Goal: Navigation & Orientation: Understand site structure

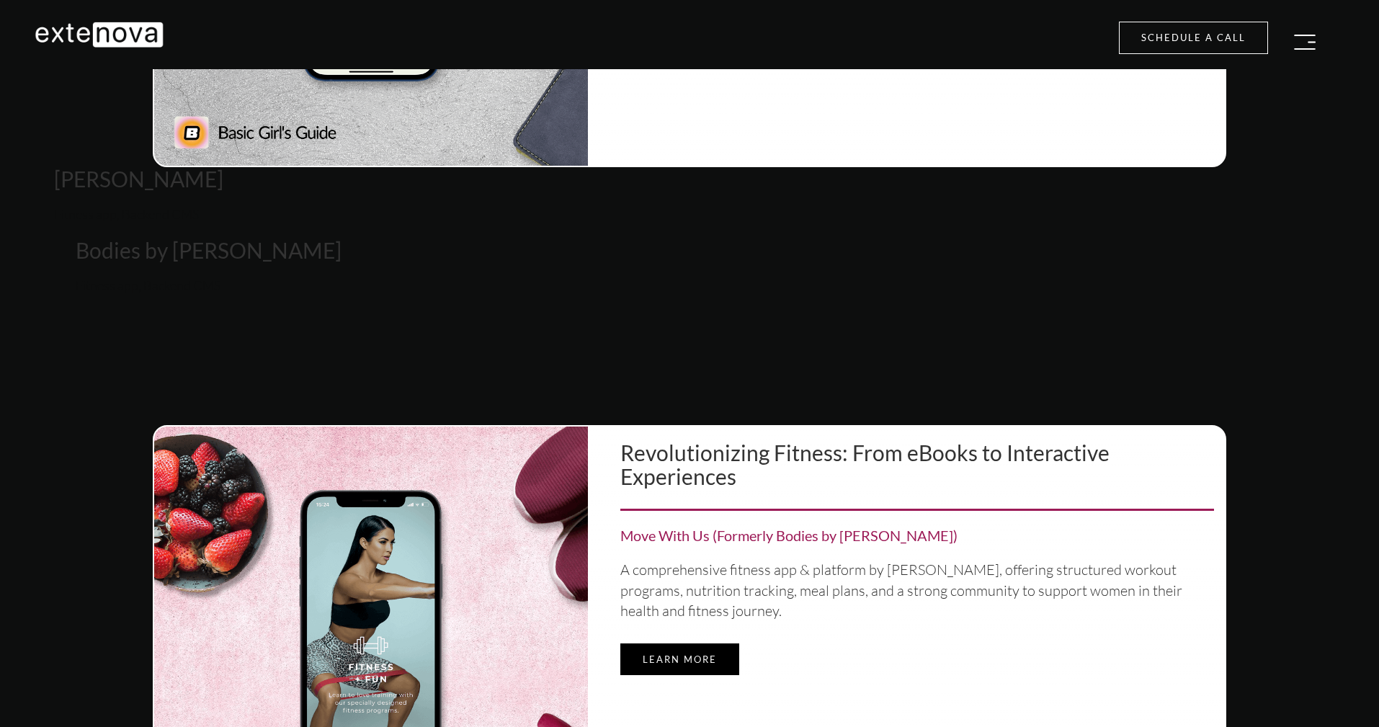
scroll to position [5965, 0]
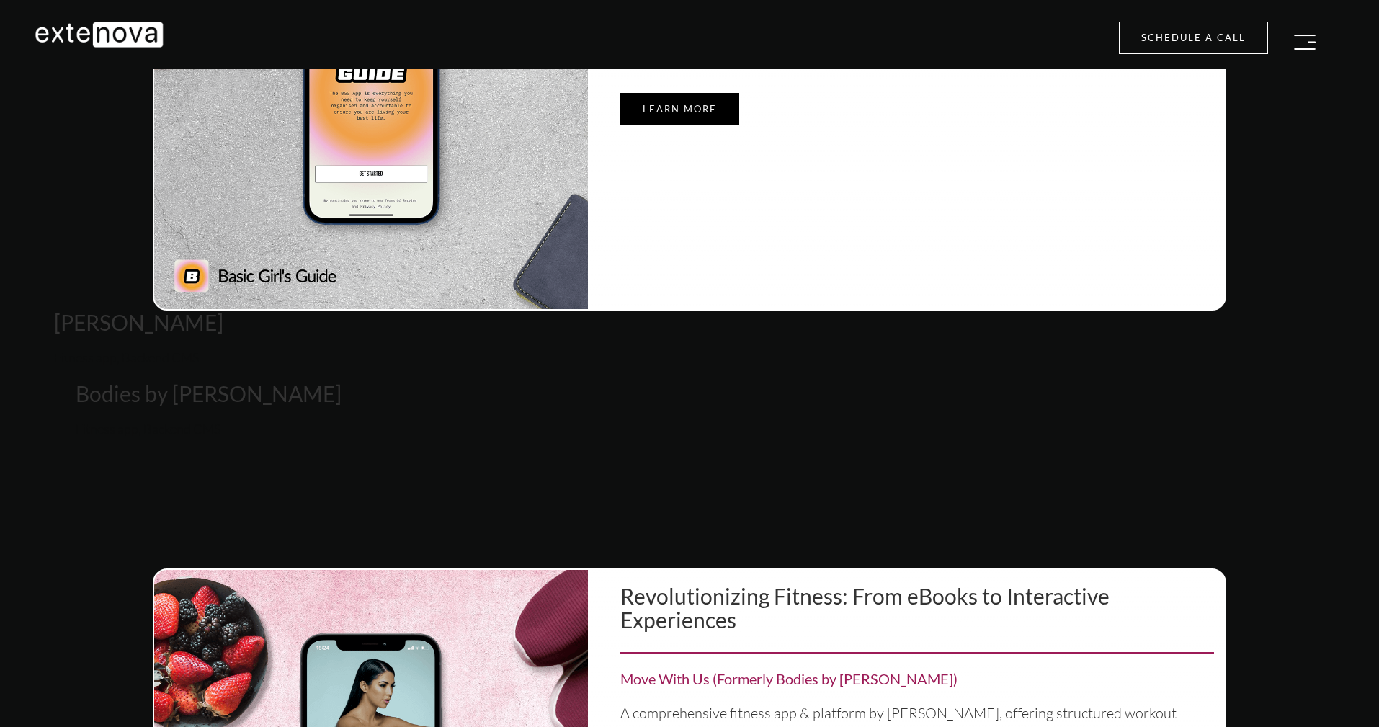
drag, startPoint x: 102, startPoint y: 327, endPoint x: 395, endPoint y: 359, distance: 294.9
click at [550, 341] on section "Live your most organised, fulfilled and happy life with the BGG App Basic Girl'…" at bounding box center [689, 178] width 1400 height 694
drag, startPoint x: 152, startPoint y: 284, endPoint x: 274, endPoint y: 160, distance: 174.2
click at [410, 227] on img at bounding box center [371, 93] width 434 height 434
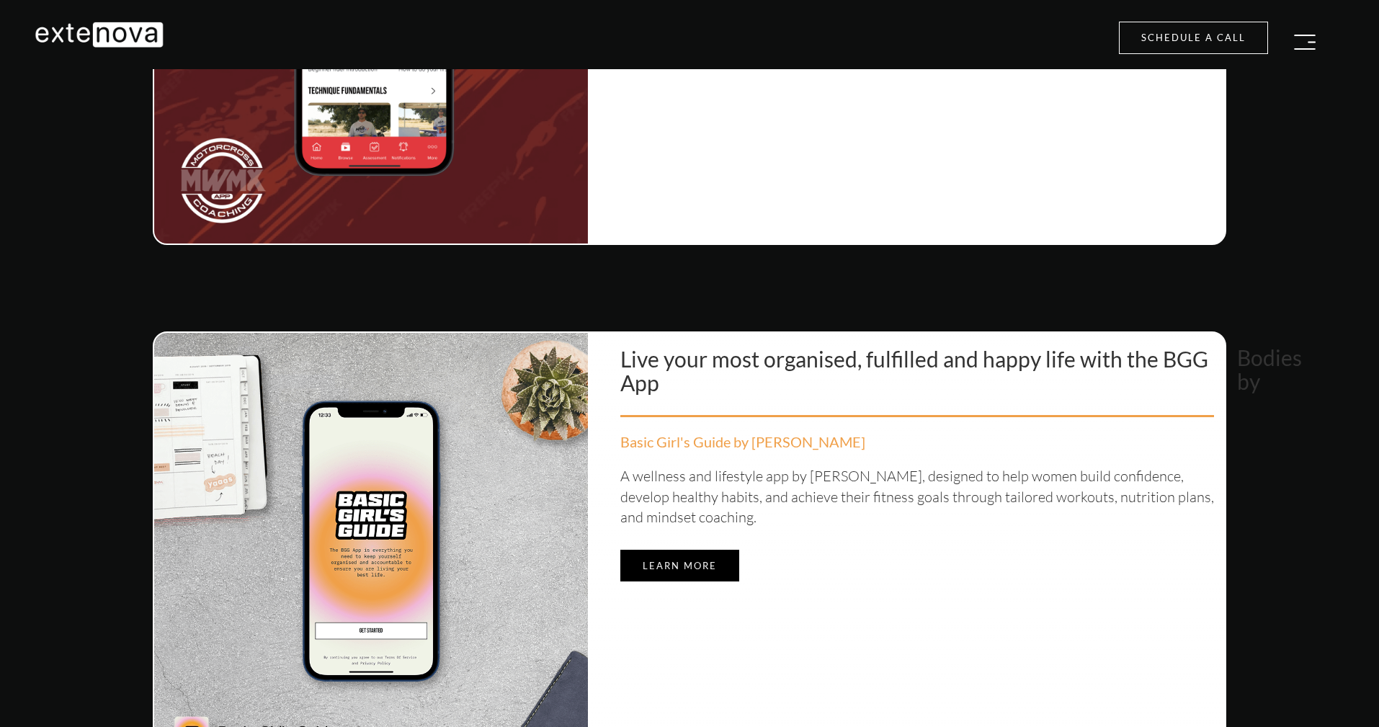
scroll to position [5510, 0]
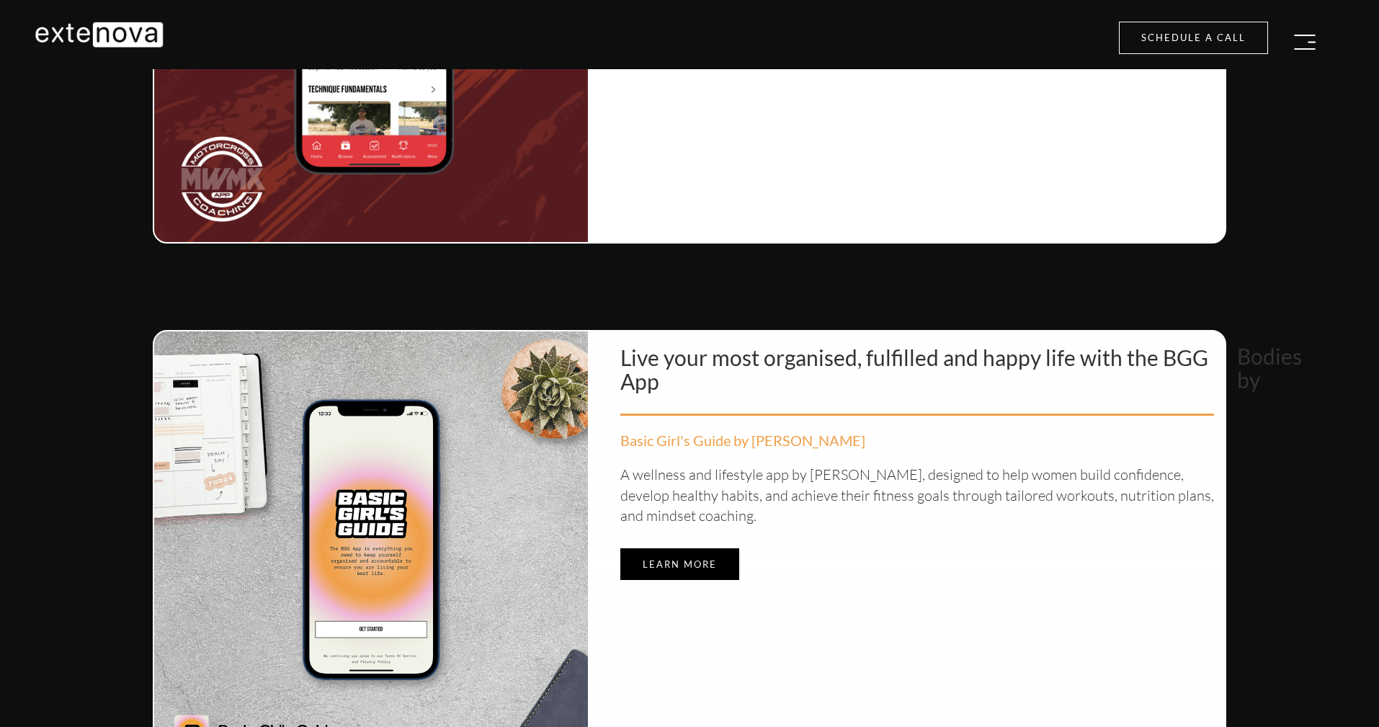
click at [1238, 316] on section "Live your most organised, fulfilled and happy life with the BGG App Basic Girl'…" at bounding box center [689, 634] width 1400 height 694
drag, startPoint x: 1258, startPoint y: 327, endPoint x: 1356, endPoint y: 671, distance: 358.0
click at [1356, 673] on section "Live your most organised, fulfilled and happy life with the BGG App Basic Girl'…" at bounding box center [689, 634] width 1400 height 694
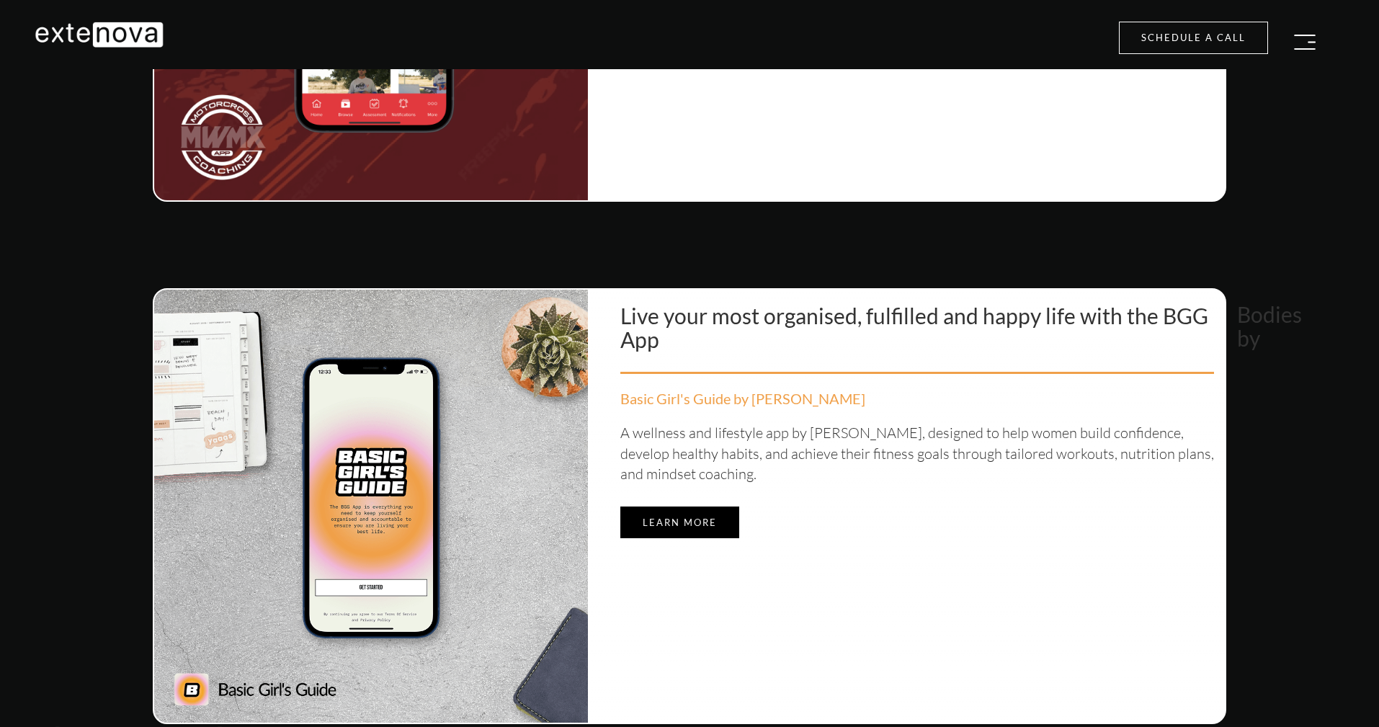
scroll to position [5677, 0]
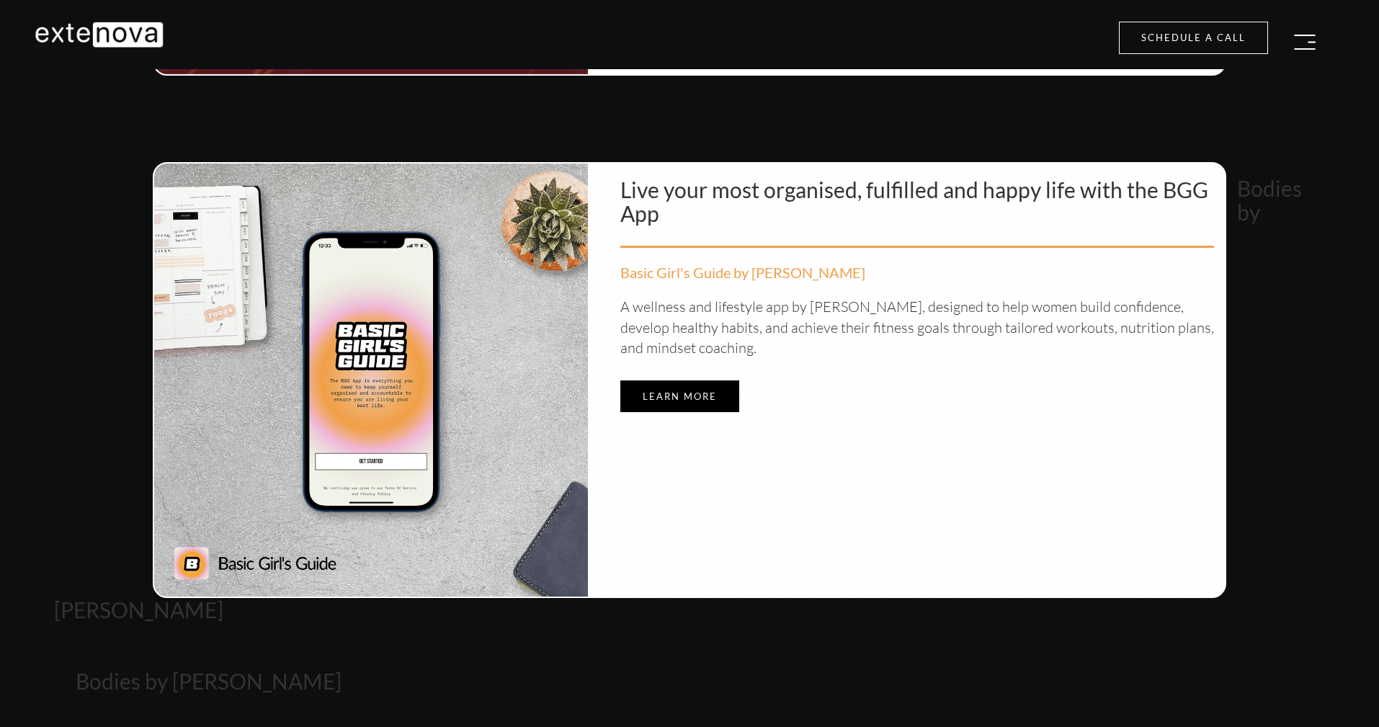
click at [1339, 612] on section "Live your most organised, fulfilled and happy life with the BGG App Basic Girl'…" at bounding box center [689, 466] width 1400 height 694
drag, startPoint x: 1339, startPoint y: 612, endPoint x: 1023, endPoint y: 99, distance: 603.1
click at [1024, 98] on section "Elevating Brands Check out the apps that have taken businesses to the next leve…" at bounding box center [689, 133] width 1379 height 2605
click at [773, 148] on section "Live your most organised, fulfilled and happy life with the BGG App Basic Girl'…" at bounding box center [689, 466] width 1400 height 694
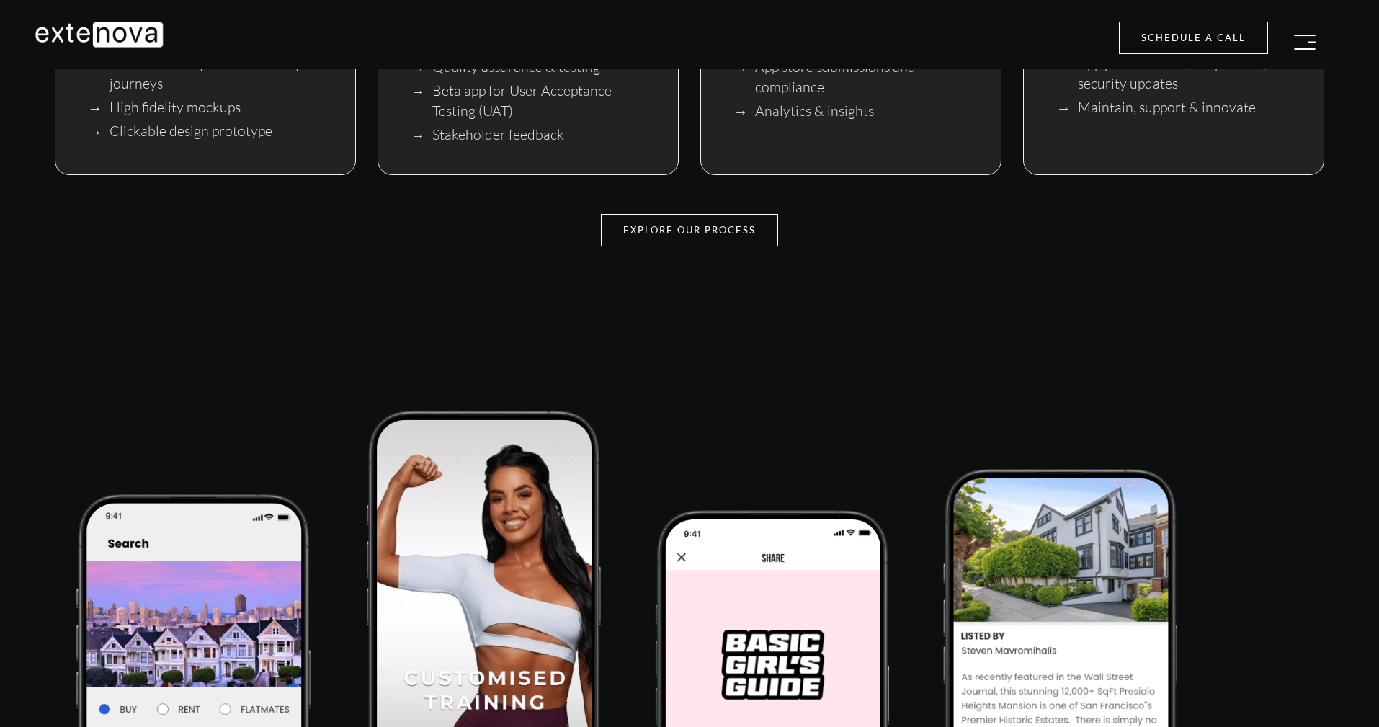
scroll to position [274, 0]
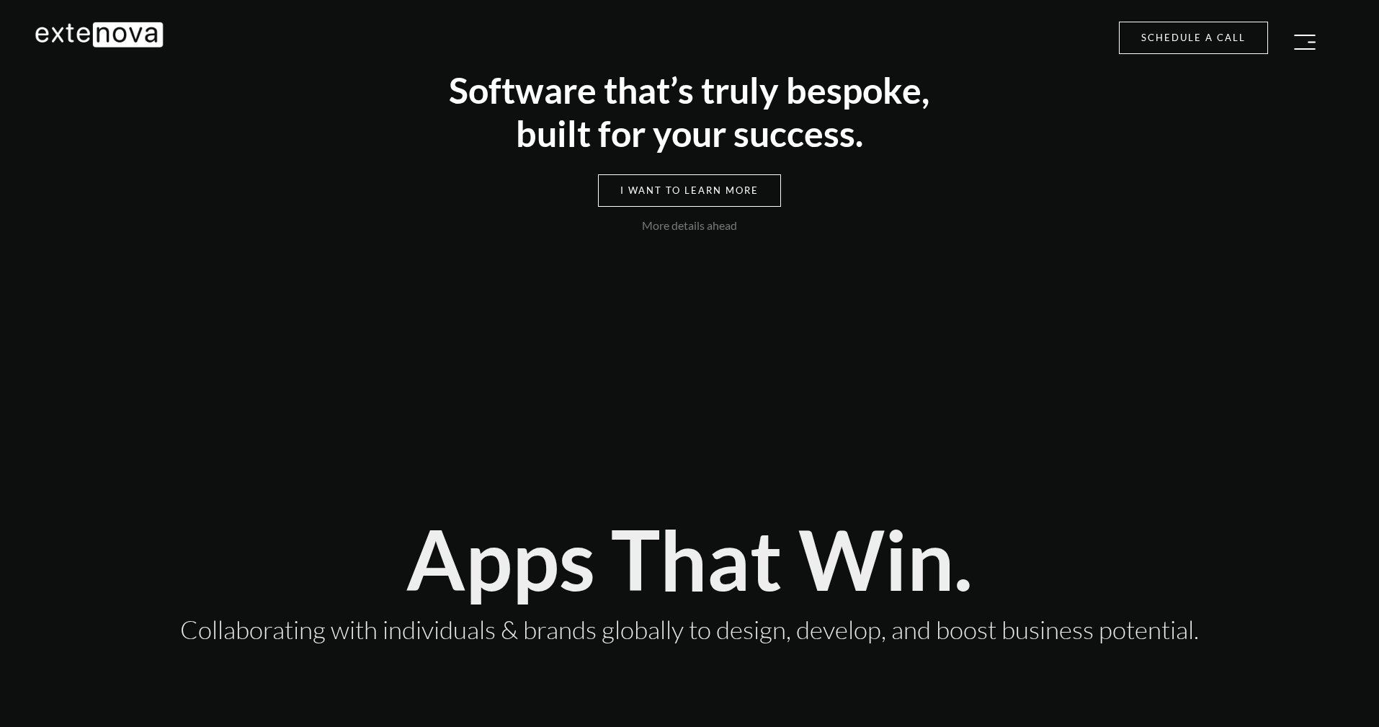
click at [796, 428] on div "Apps That Win. Collaborating with individuals & brands globally to design, deve…" at bounding box center [689, 554] width 1288 height 285
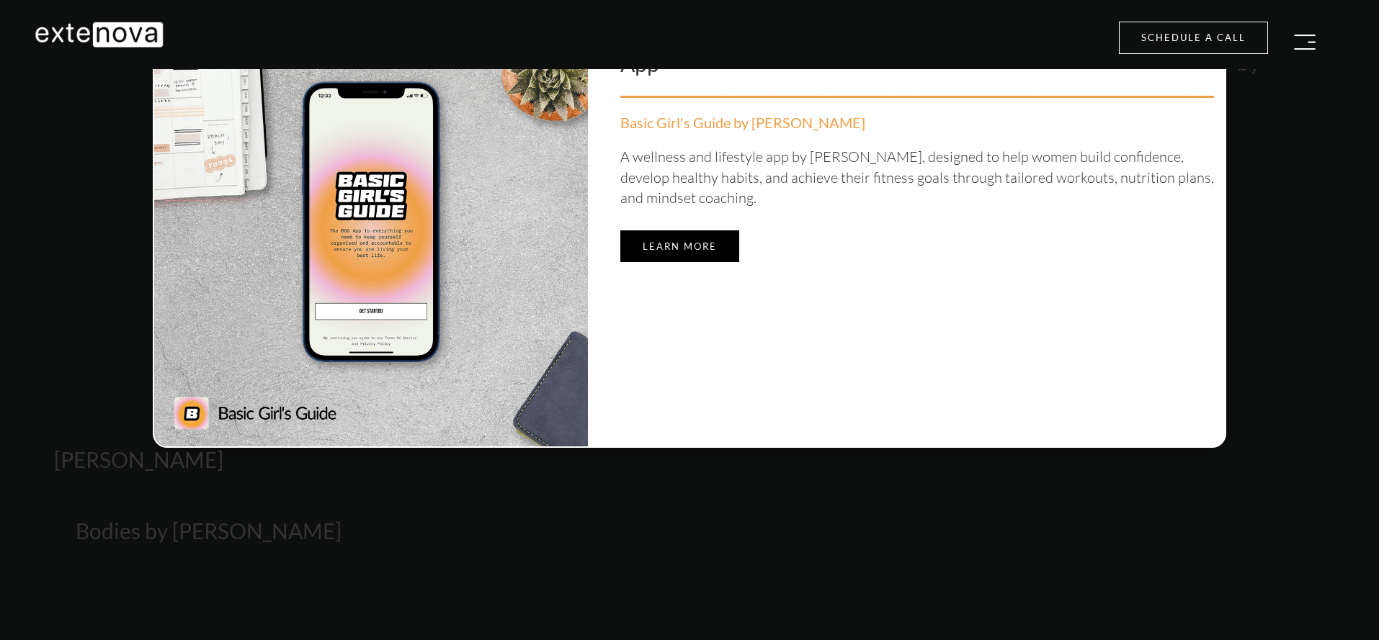
scroll to position [5993, 0]
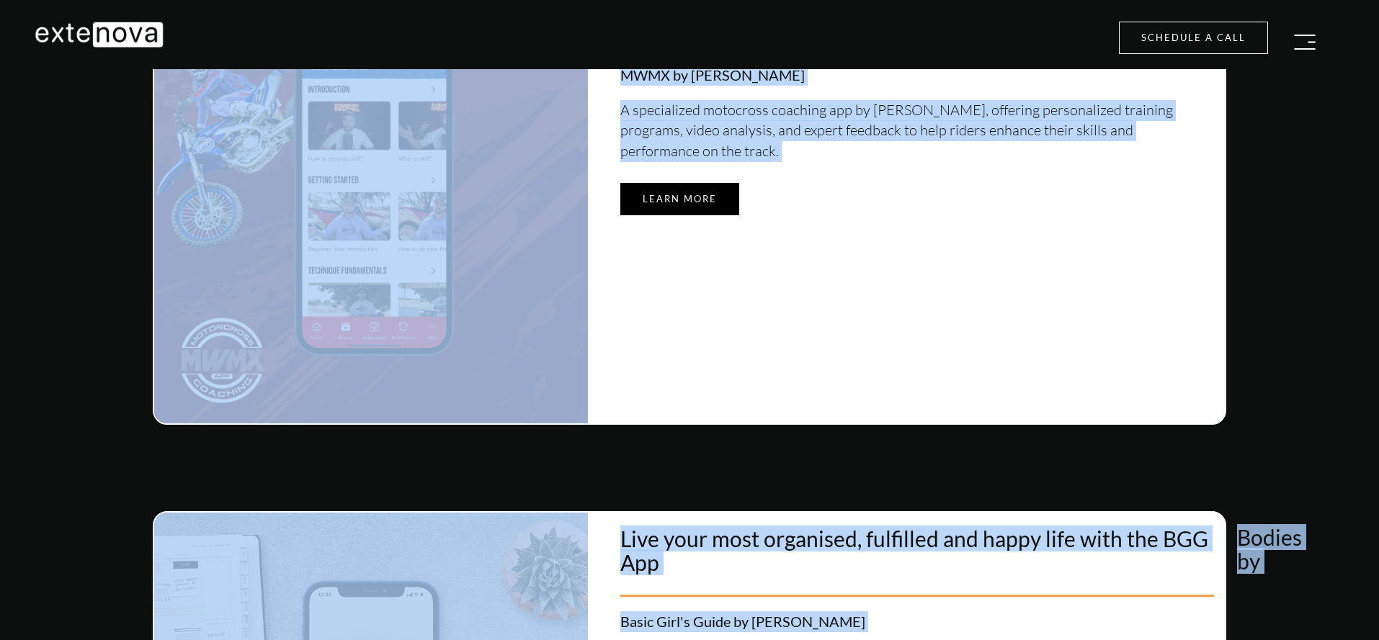
drag, startPoint x: 1297, startPoint y: 350, endPoint x: 1275, endPoint y: 355, distance: 22.9
click at [1275, 355] on section "Elevating Brands Check out the apps that have taken businesses to the next leve…" at bounding box center [689, 482] width 1379 height 2605
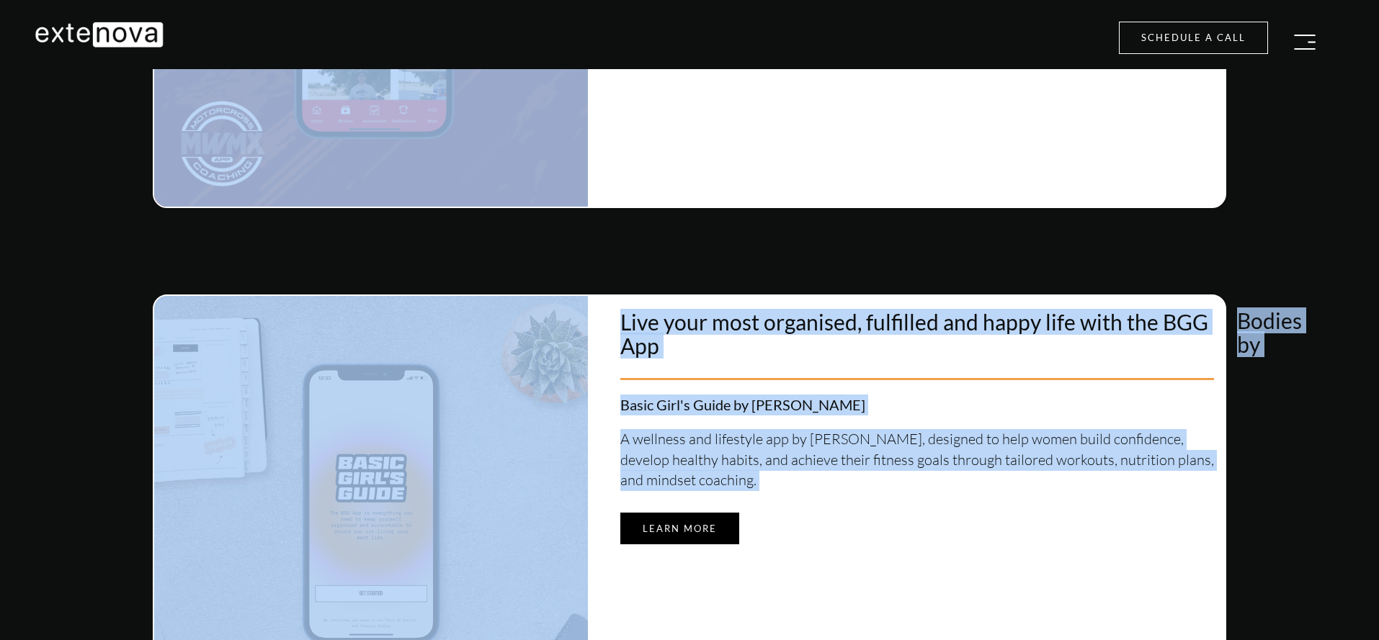
scroll to position [5548, 0]
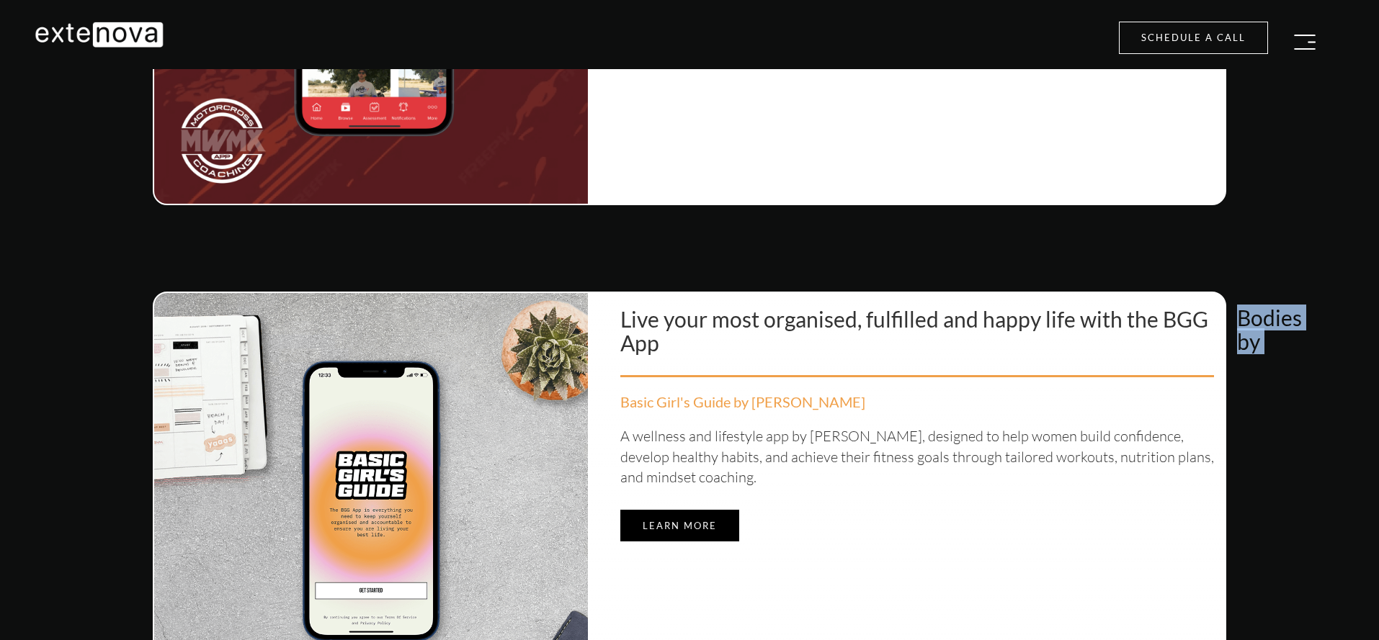
drag, startPoint x: 1282, startPoint y: 586, endPoint x: 1208, endPoint y: 281, distance: 313.6
click at [1208, 281] on section "Live your most organised, fulfilled and happy life with the BGG App Basic Girl'…" at bounding box center [689, 596] width 1400 height 694
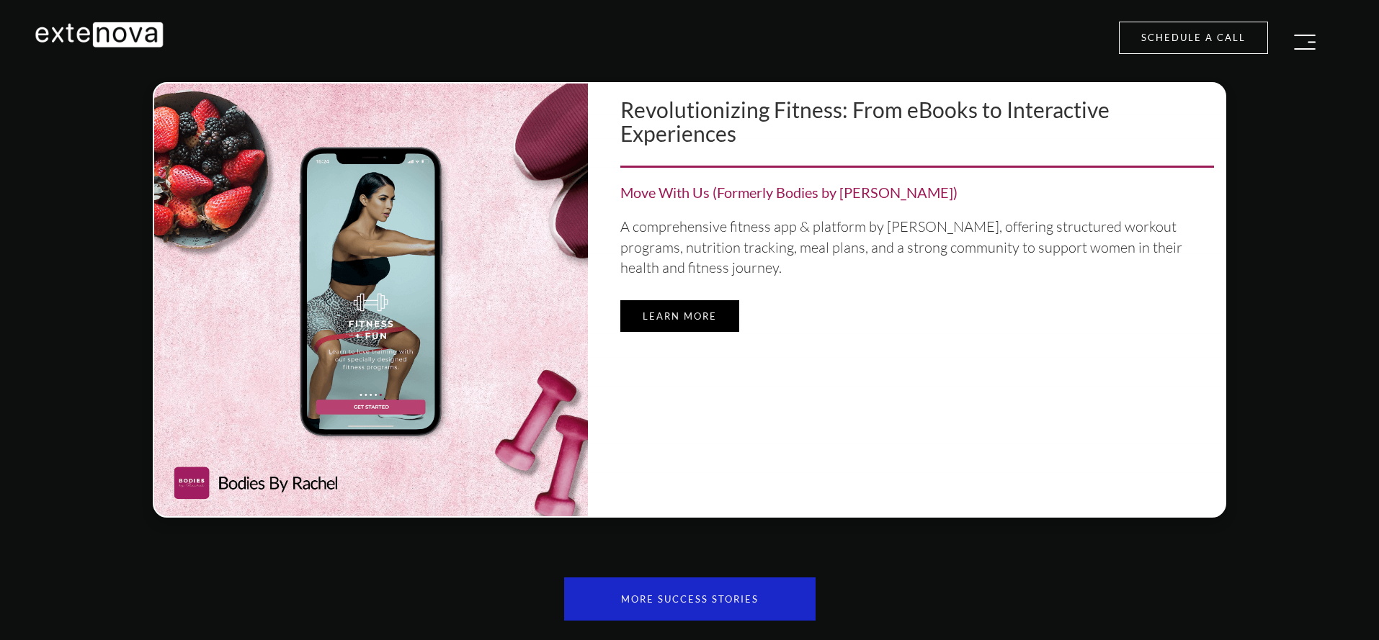
scroll to position [7377, 0]
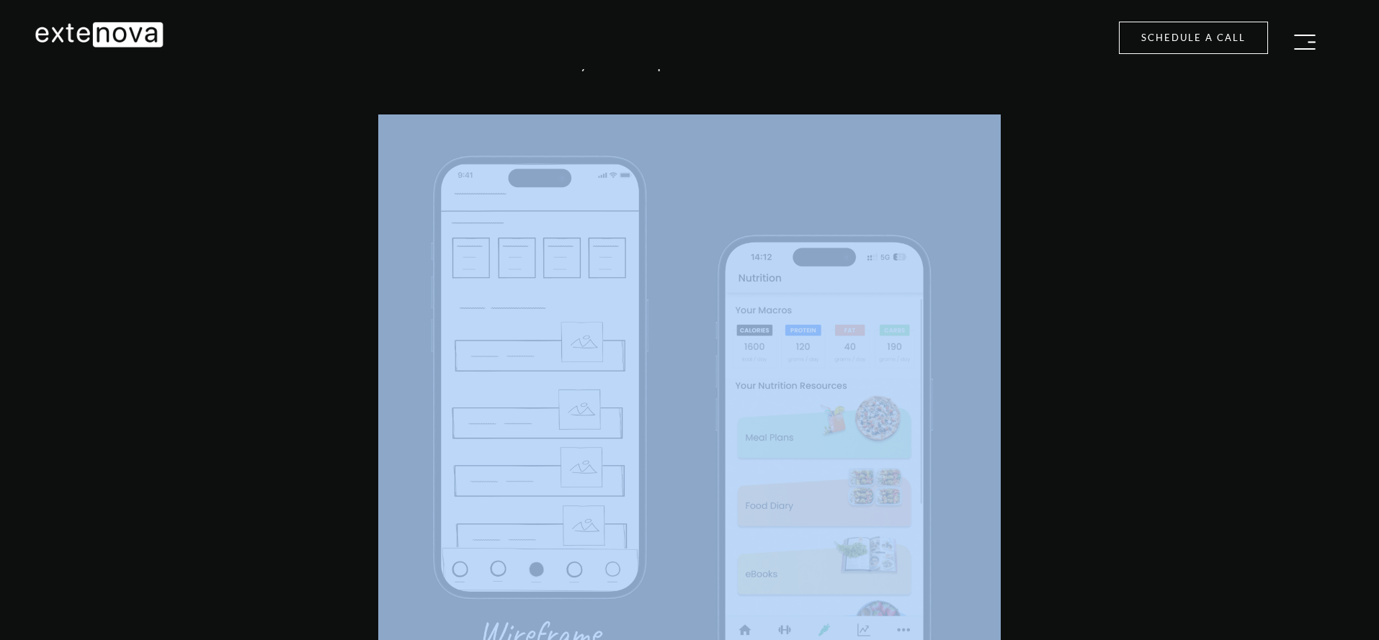
drag, startPoint x: 1093, startPoint y: 487, endPoint x: 505, endPoint y: 333, distance: 607.6
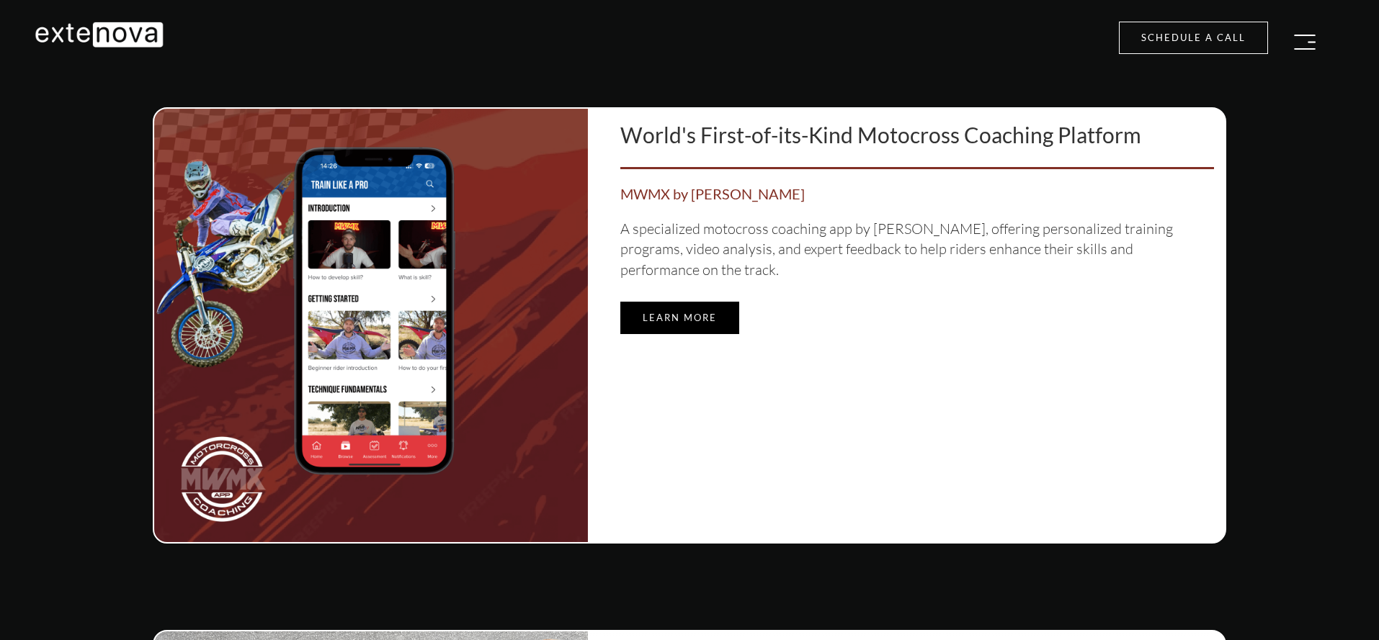
scroll to position [5698, 0]
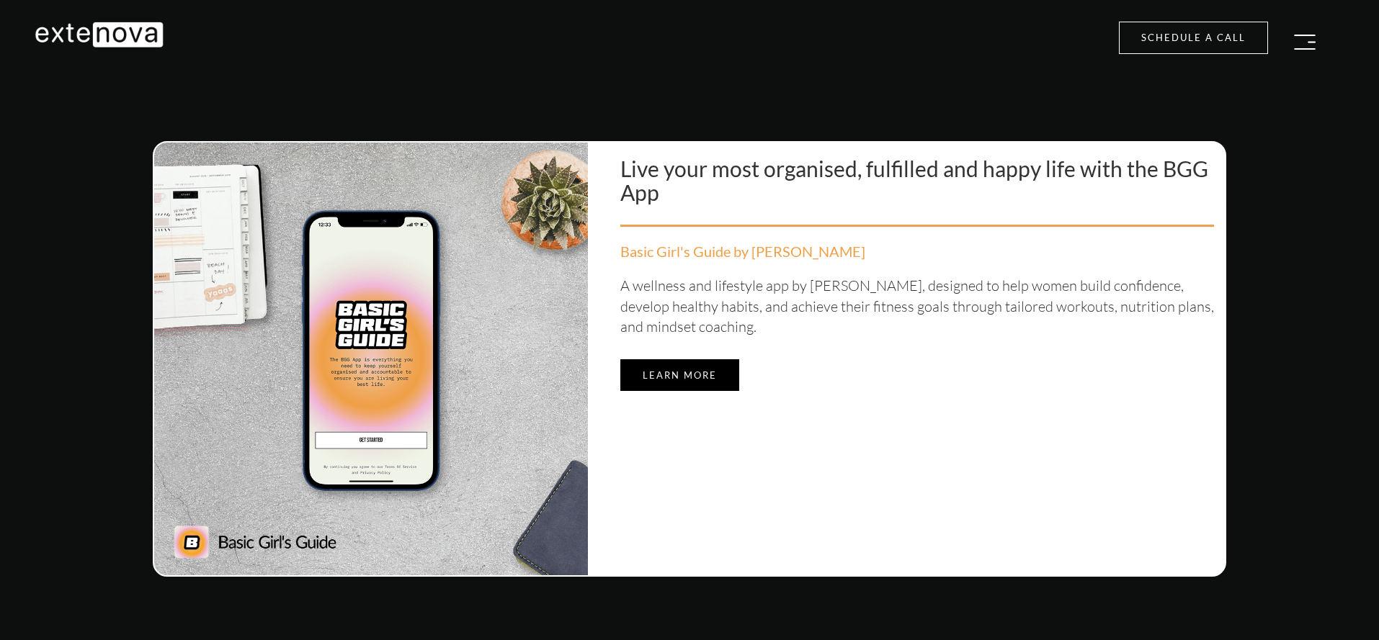
drag, startPoint x: 1298, startPoint y: 406, endPoint x: 1286, endPoint y: 292, distance: 114.5
click at [1286, 292] on section "Live your most organised, fulfilled and happy life with the BGG App Basic Girl'…" at bounding box center [689, 359] width 1400 height 523
click at [1295, 151] on section "Live your most organised, fulfilled and happy life with the BGG App Basic Girl'…" at bounding box center [689, 359] width 1400 height 523
drag, startPoint x: 1286, startPoint y: 156, endPoint x: 1284, endPoint y: 346, distance: 190.9
click at [1296, 426] on section "Live your most organised, fulfilled and happy life with the BGG App Basic Girl'…" at bounding box center [689, 359] width 1400 height 523
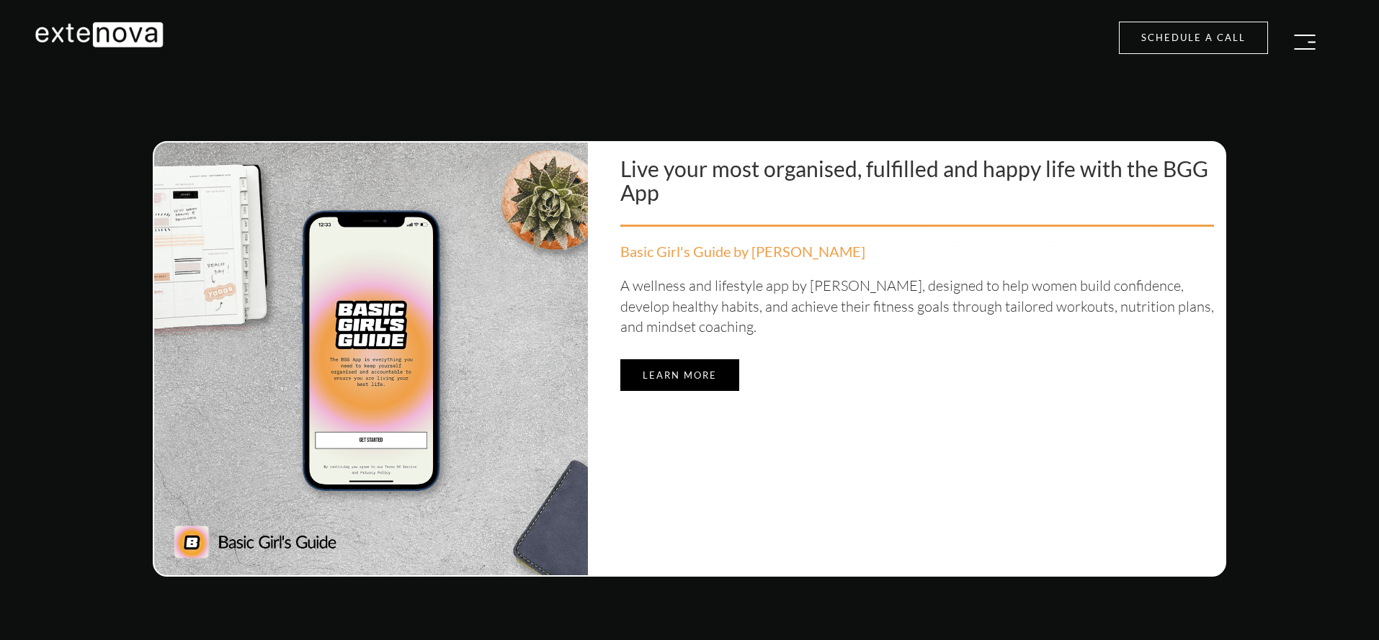
drag, startPoint x: 1271, startPoint y: 238, endPoint x: 1286, endPoint y: 461, distance: 223.8
click at [1287, 464] on section "Live your most organised, fulfilled and happy life with the BGG App Basic Girl'…" at bounding box center [689, 359] width 1400 height 523
drag, startPoint x: 1284, startPoint y: 462, endPoint x: 1271, endPoint y: 421, distance: 42.4
click at [1284, 462] on section "Live your most organised, fulfilled and happy life with the BGG App Basic Girl'…" at bounding box center [689, 359] width 1400 height 523
click at [1133, 299] on section "Live your most organised, fulfilled and happy life with the BGG App Basic Girl'…" at bounding box center [689, 359] width 1400 height 523
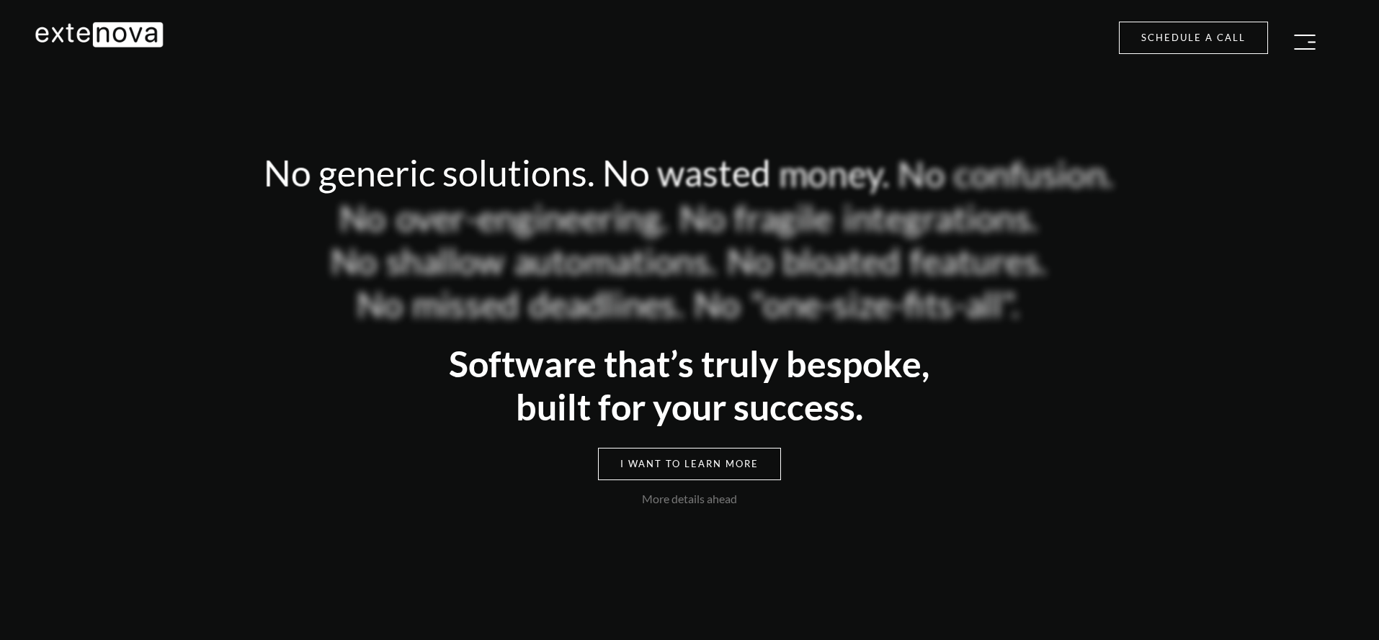
scroll to position [5713, 0]
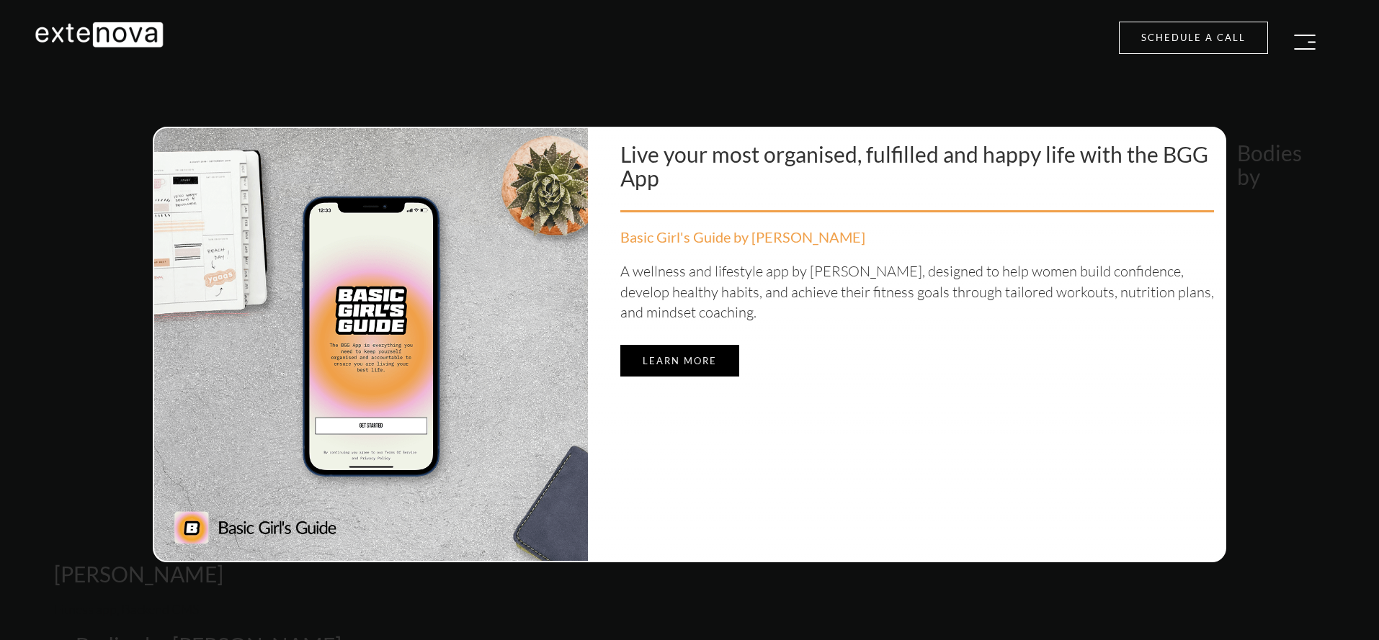
drag, startPoint x: 1243, startPoint y: 135, endPoint x: 1312, endPoint y: 545, distance: 415.8
click at [1312, 545] on section "Live your most organised, fulfilled and happy life with the BGG App Basic Girl'…" at bounding box center [689, 431] width 1400 height 694
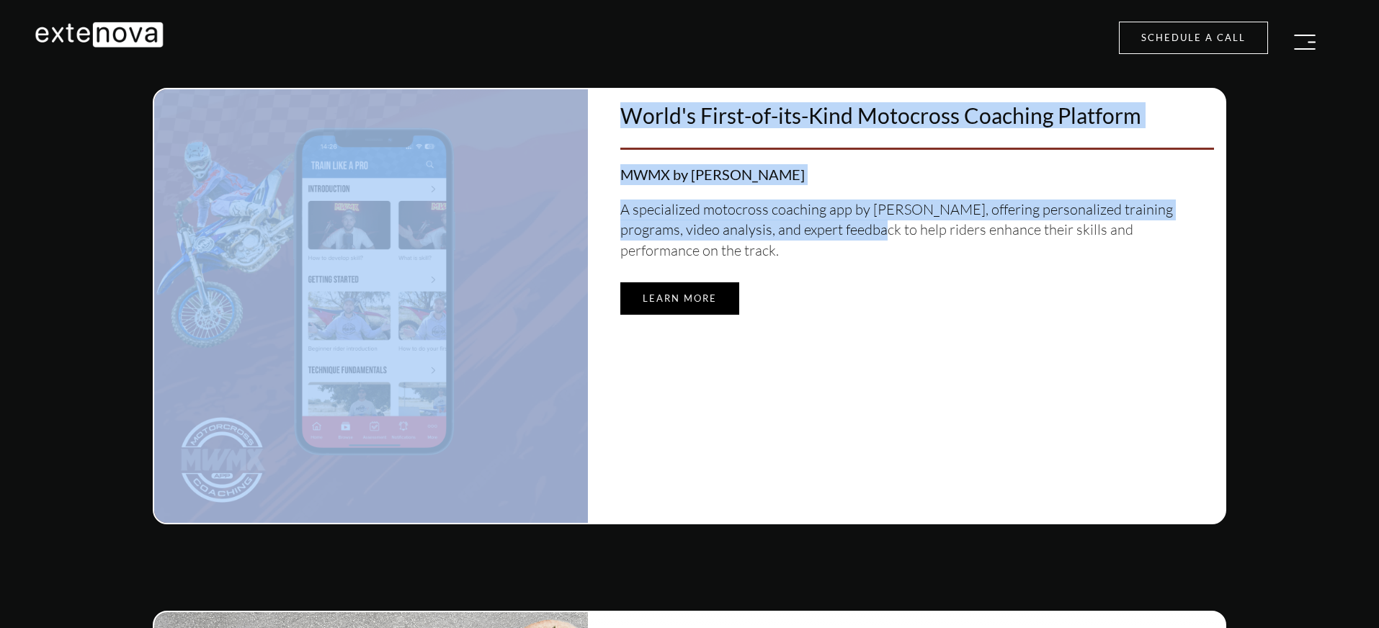
scroll to position [6062, 0]
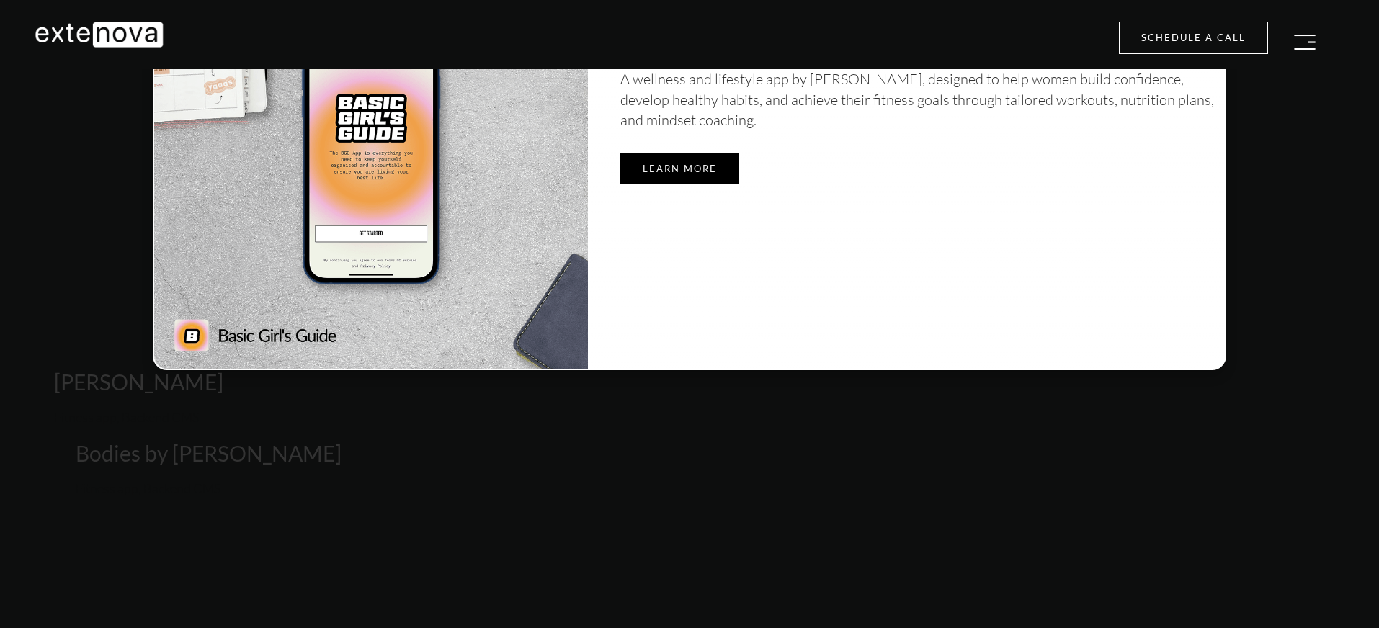
drag, startPoint x: 1259, startPoint y: 270, endPoint x: 1186, endPoint y: 304, distance: 80.2
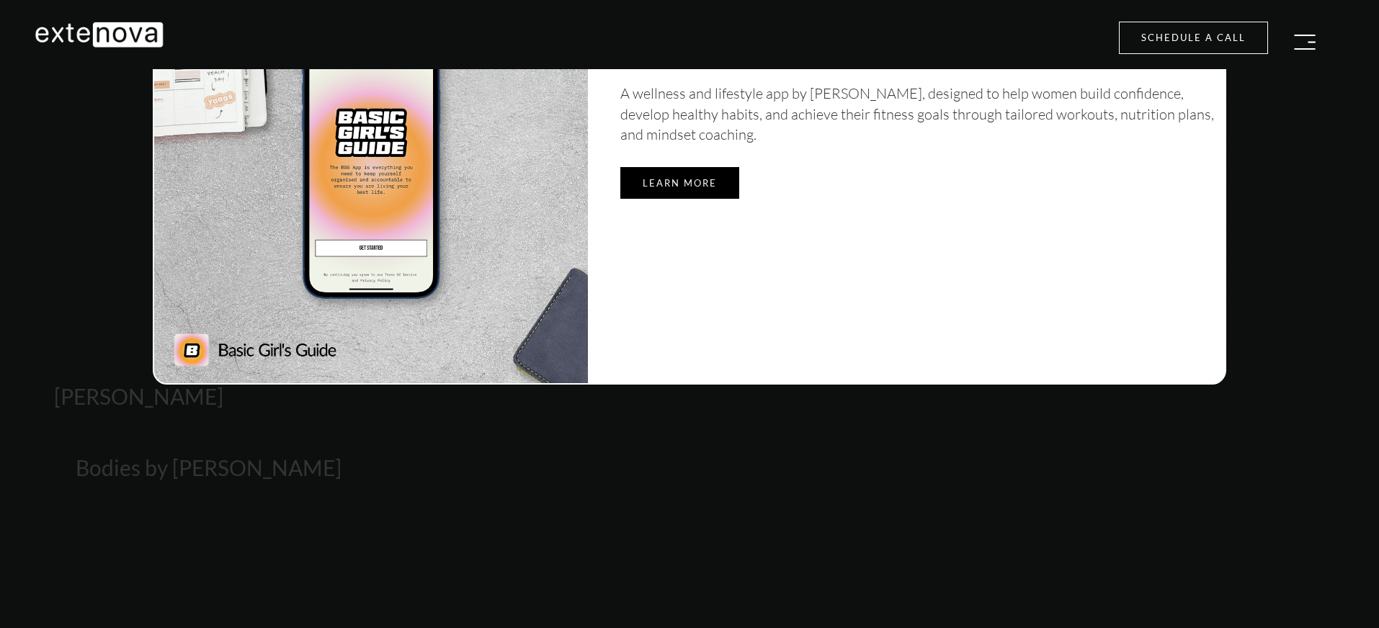
drag, startPoint x: 1271, startPoint y: 229, endPoint x: 789, endPoint y: 108, distance: 496.1
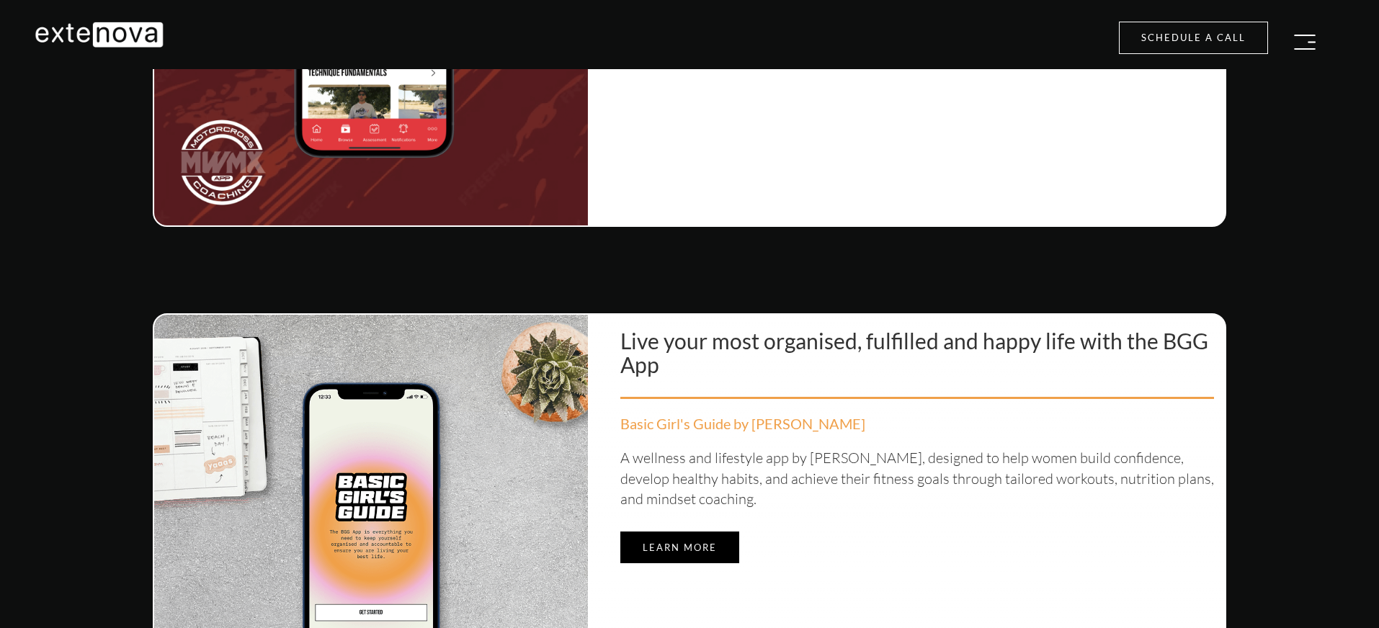
scroll to position [5508, 0]
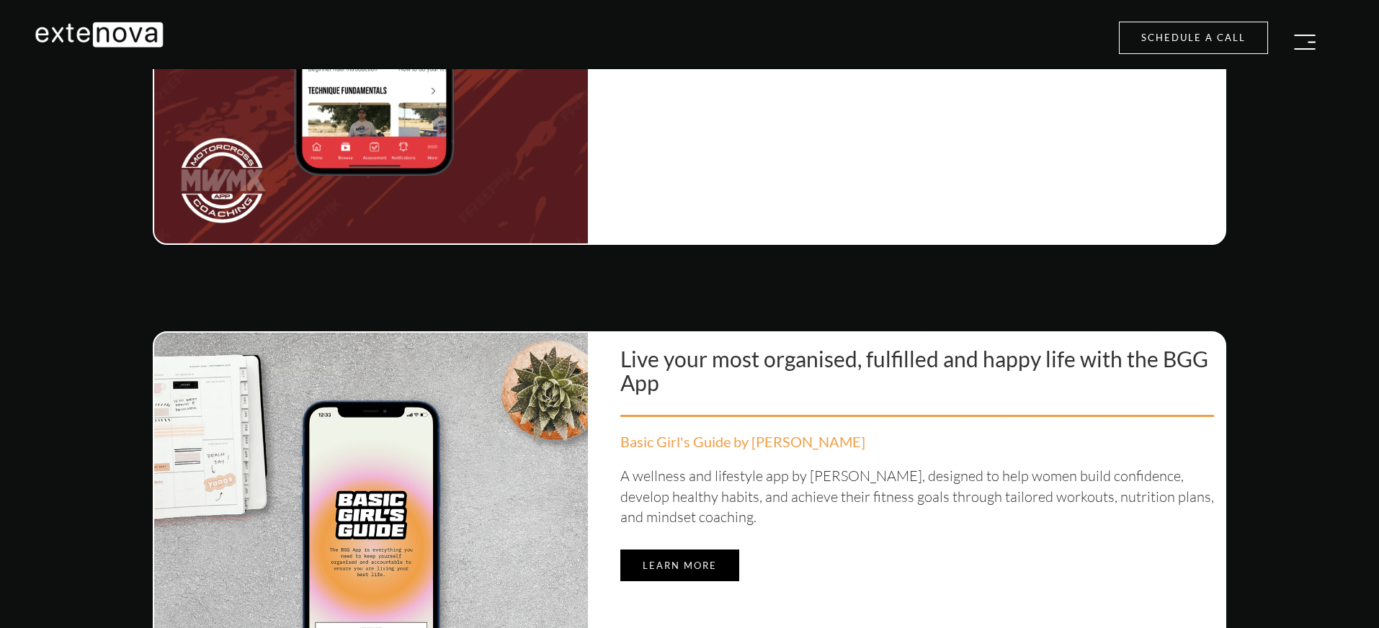
drag, startPoint x: 1321, startPoint y: 345, endPoint x: 1269, endPoint y: 513, distance: 175.7
click at [1299, 617] on section "Live your most organised, fulfilled and happy life with the BGG App Basic Girl'…" at bounding box center [689, 549] width 1400 height 523
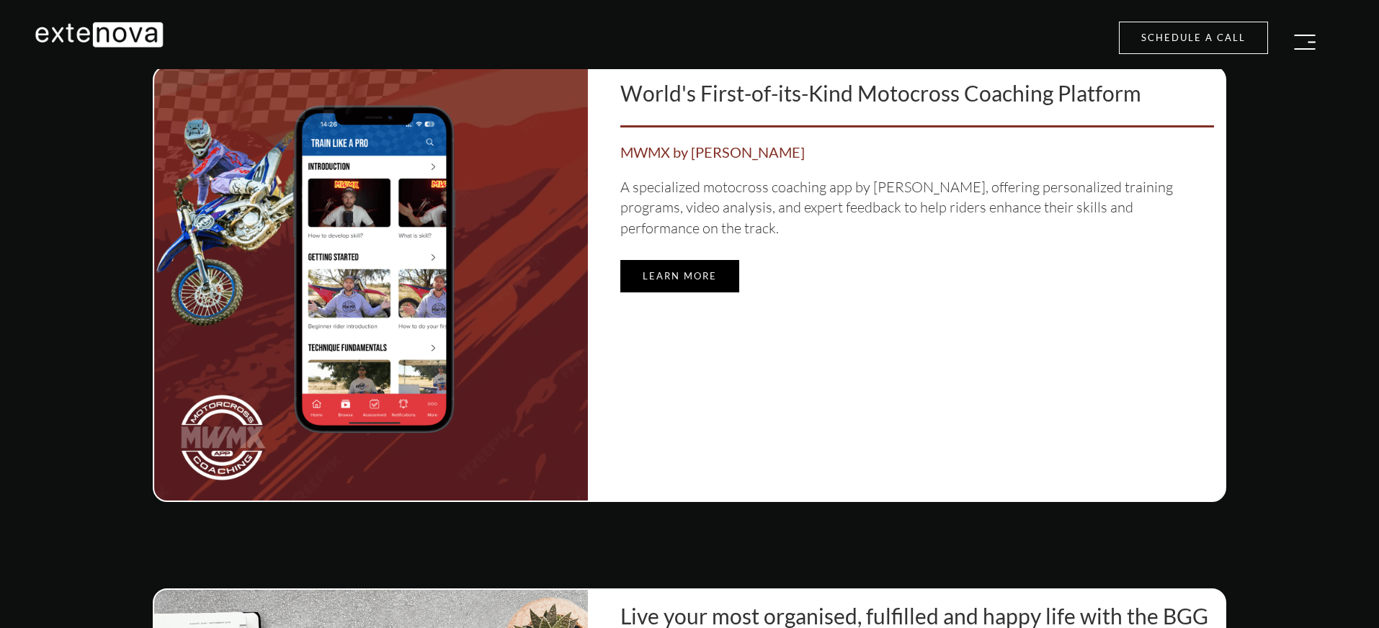
scroll to position [5803, 0]
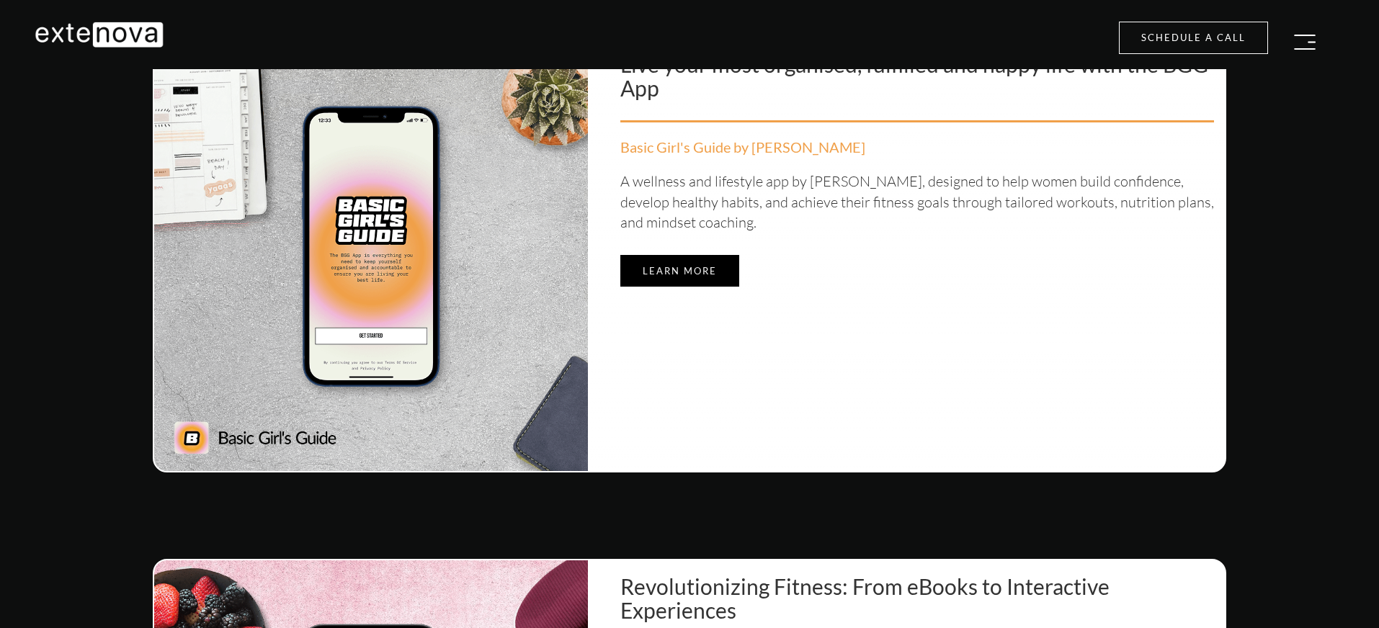
click at [1281, 370] on section "Live your most organised, fulfilled and happy life with the BGG App Basic Girl'…" at bounding box center [689, 255] width 1400 height 523
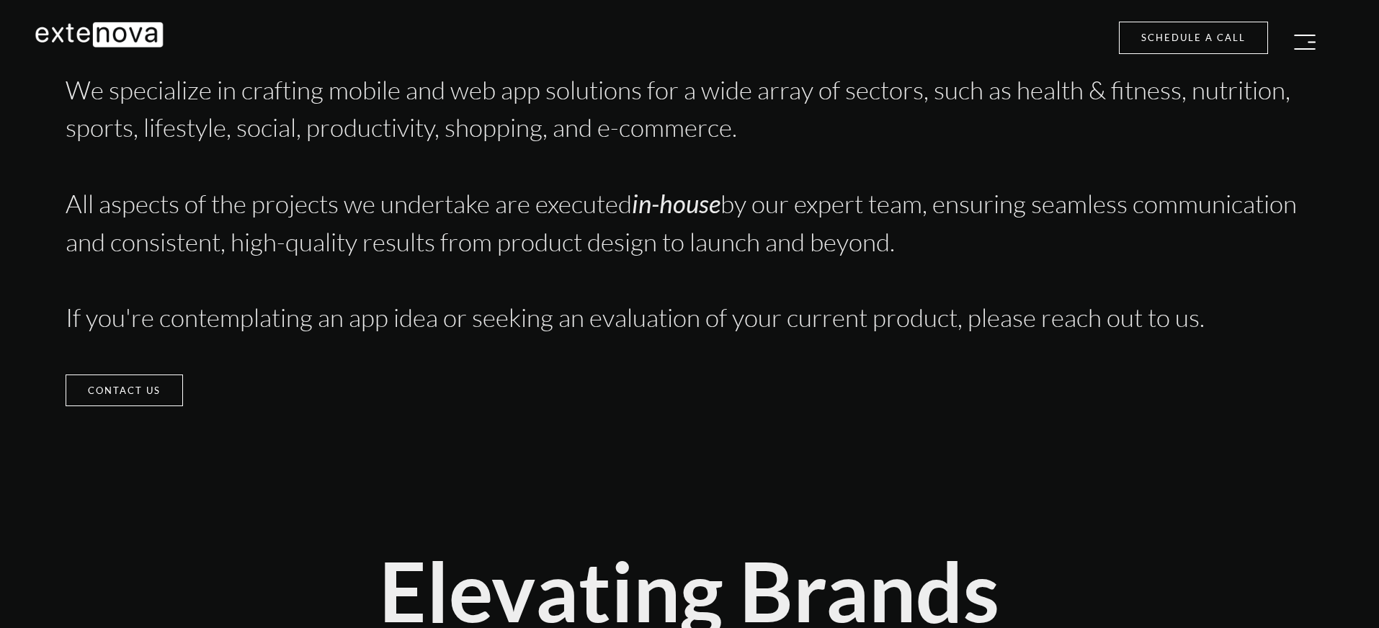
scroll to position [3547, 0]
